Goal: Find specific page/section: Find specific page/section

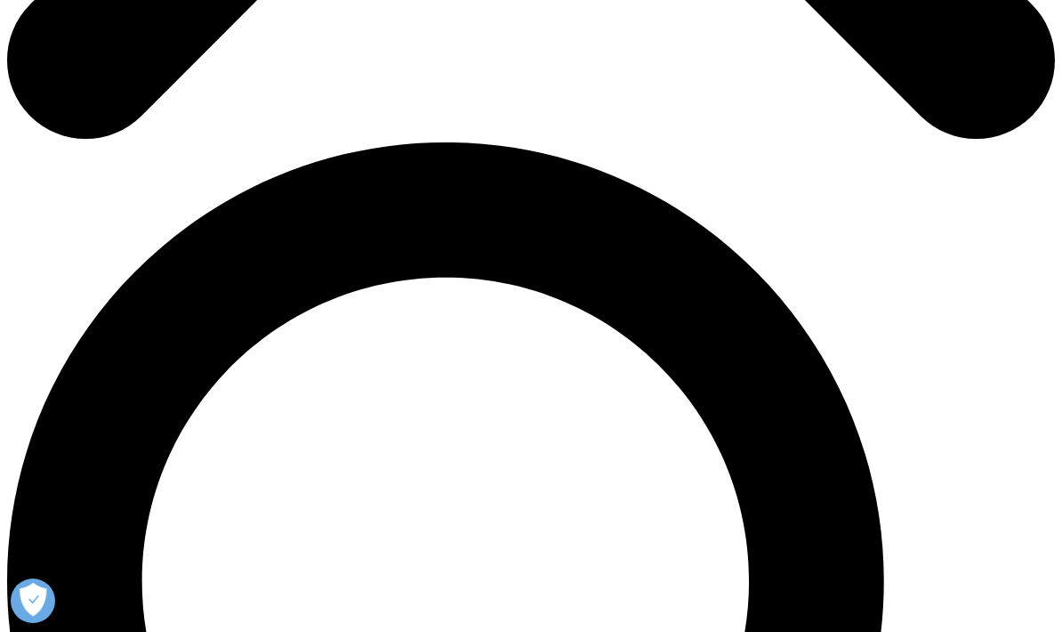
scroll to position [937, 0]
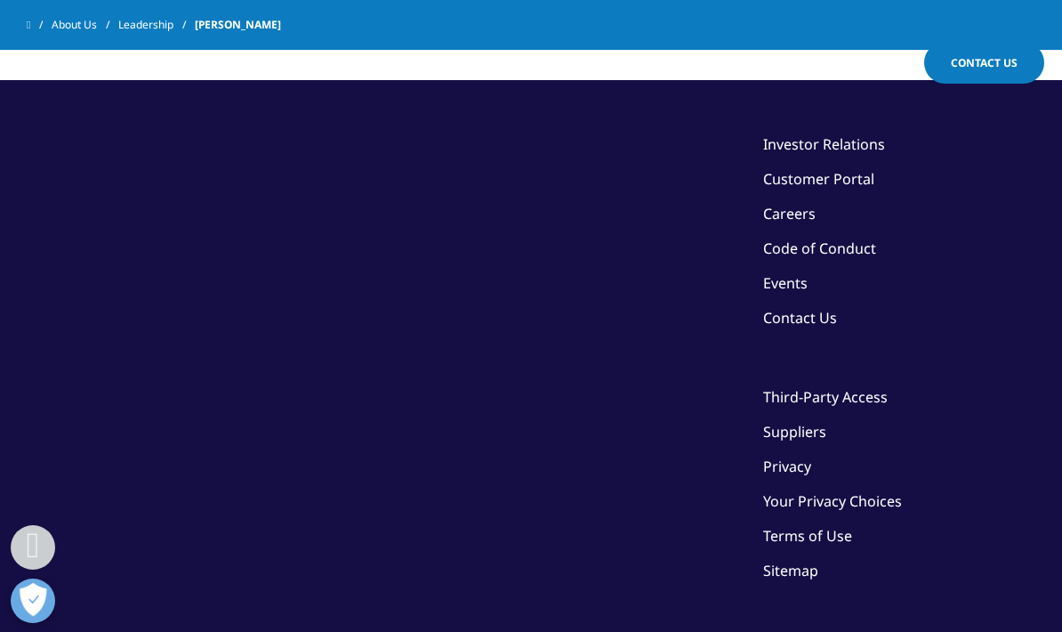
click at [792, 422] on link "Suppliers" at bounding box center [794, 432] width 63 height 20
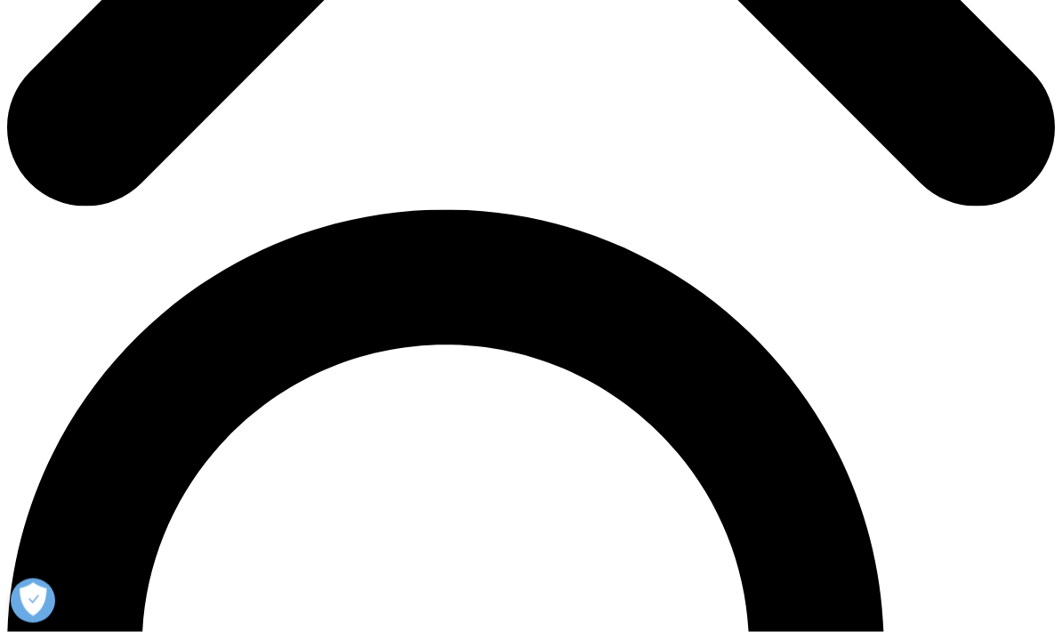
scroll to position [868, 0]
